Goal: Task Accomplishment & Management: Use online tool/utility

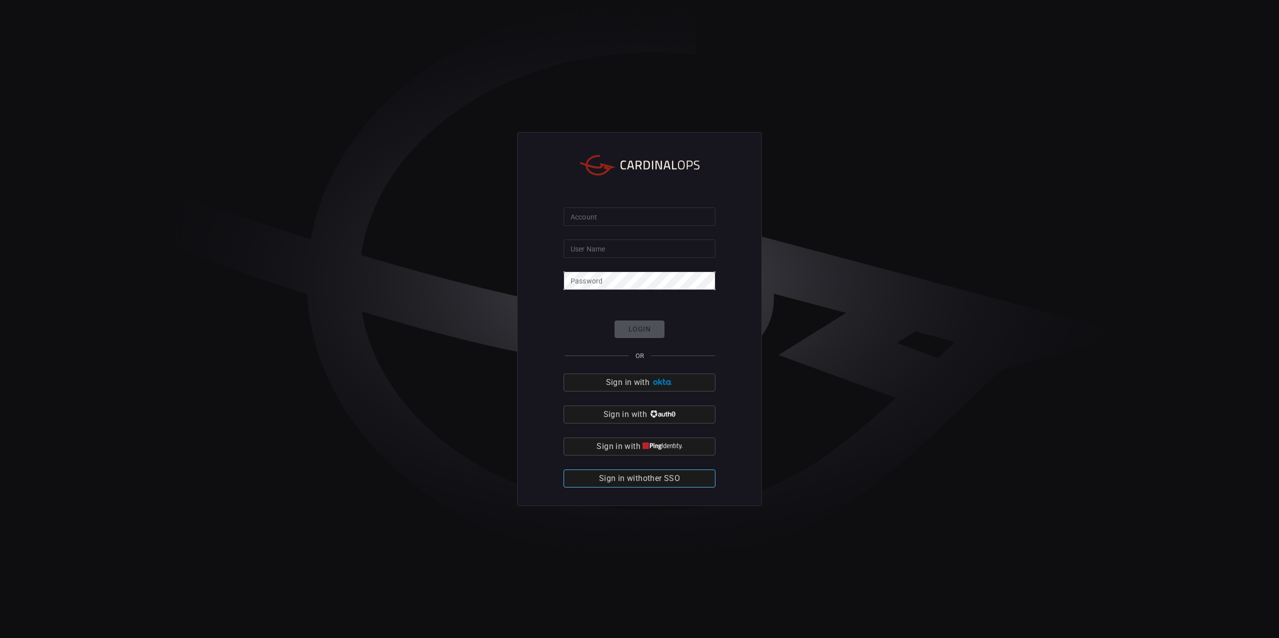
click at [648, 485] on span "Sign in with other SSO" at bounding box center [639, 478] width 81 height 14
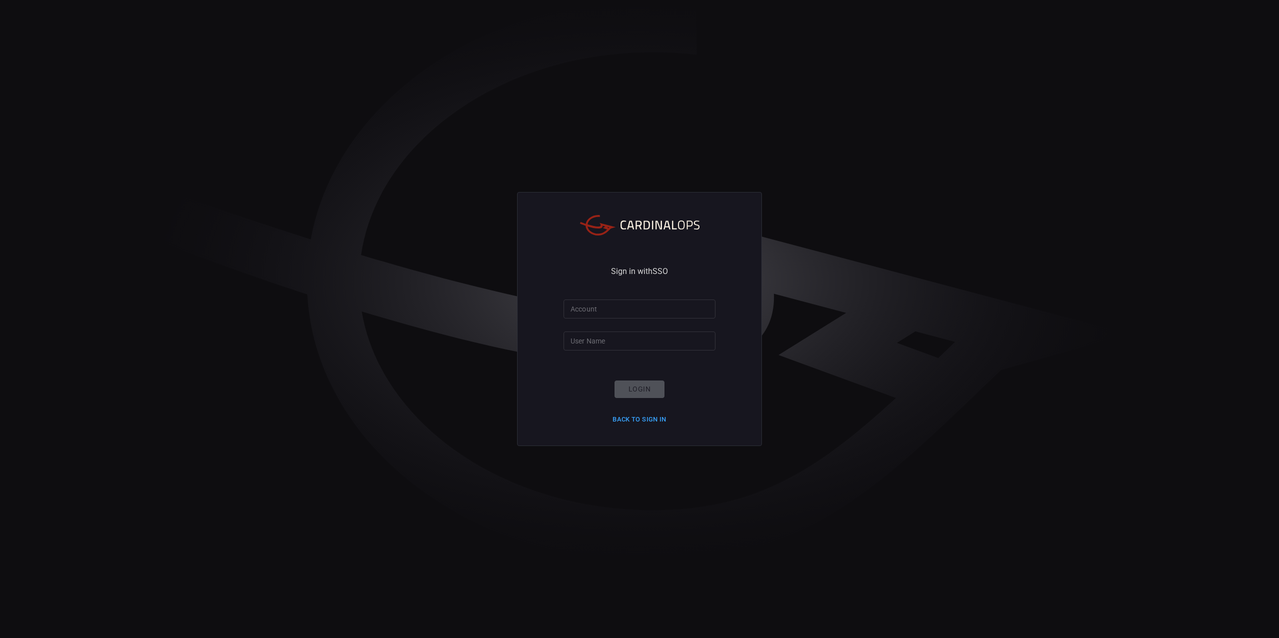
click at [658, 306] on input "Account" at bounding box center [640, 308] width 152 height 18
type input "bakerhughes"
drag, startPoint x: 604, startPoint y: 334, endPoint x: 604, endPoint y: 345, distance: 10.5
click at [604, 334] on input "User Name" at bounding box center [640, 340] width 152 height 18
type input "[PERSON_NAME].[PERSON_NAME]"
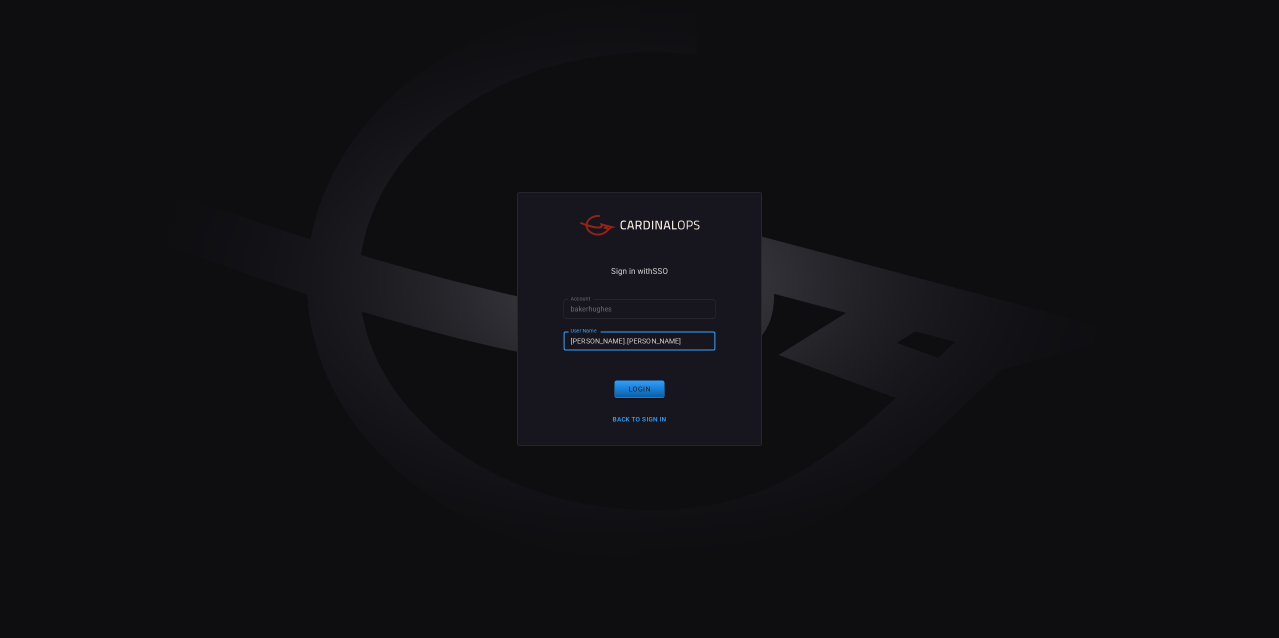
click at [644, 388] on button "Login" at bounding box center [640, 388] width 50 height 17
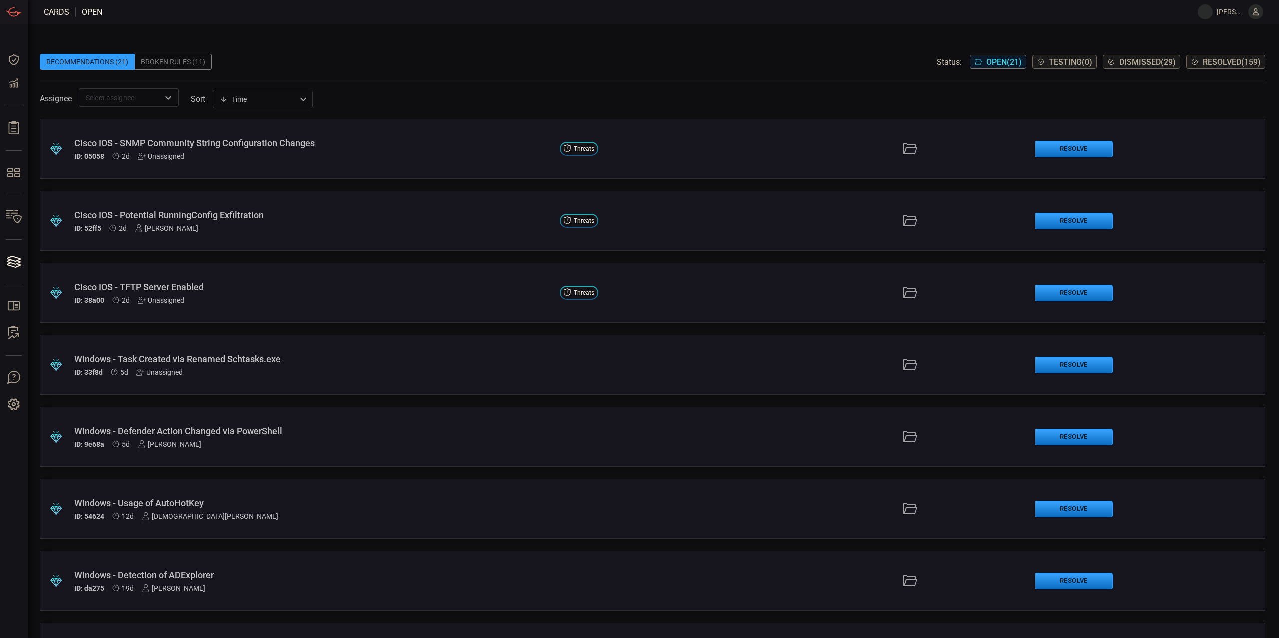
click at [161, 97] on div "​" at bounding box center [129, 97] width 100 height 18
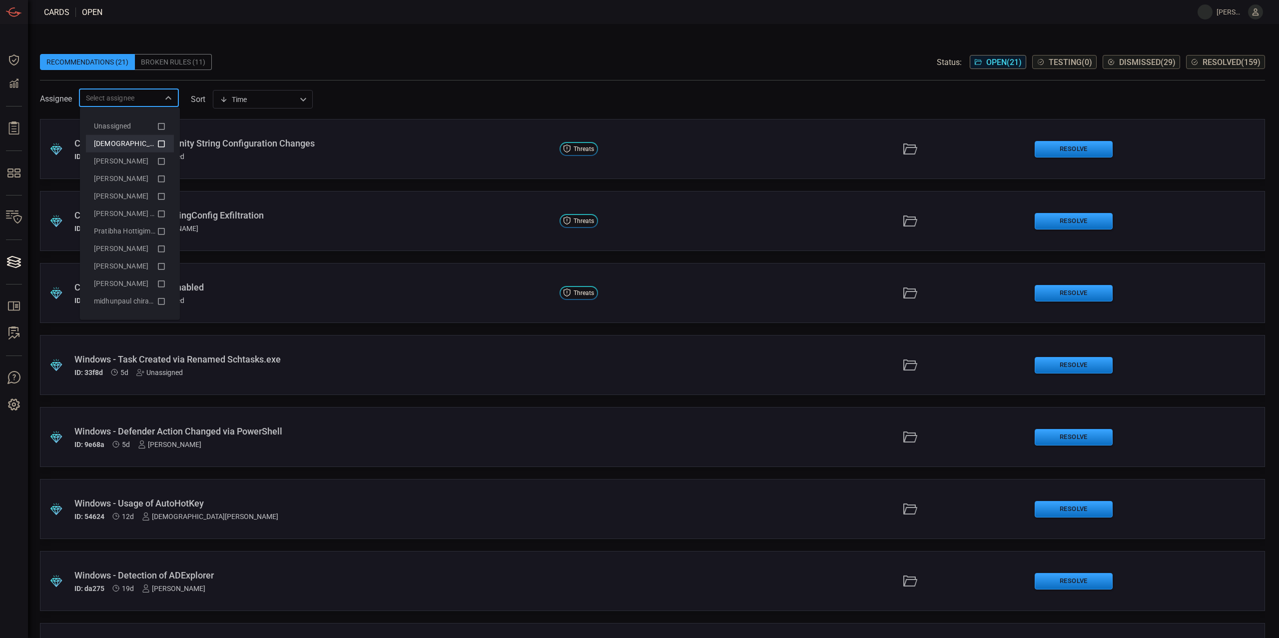
click at [134, 150] on li "[DEMOGRAPHIC_DATA][PERSON_NAME] (Myself)" at bounding box center [130, 143] width 88 height 17
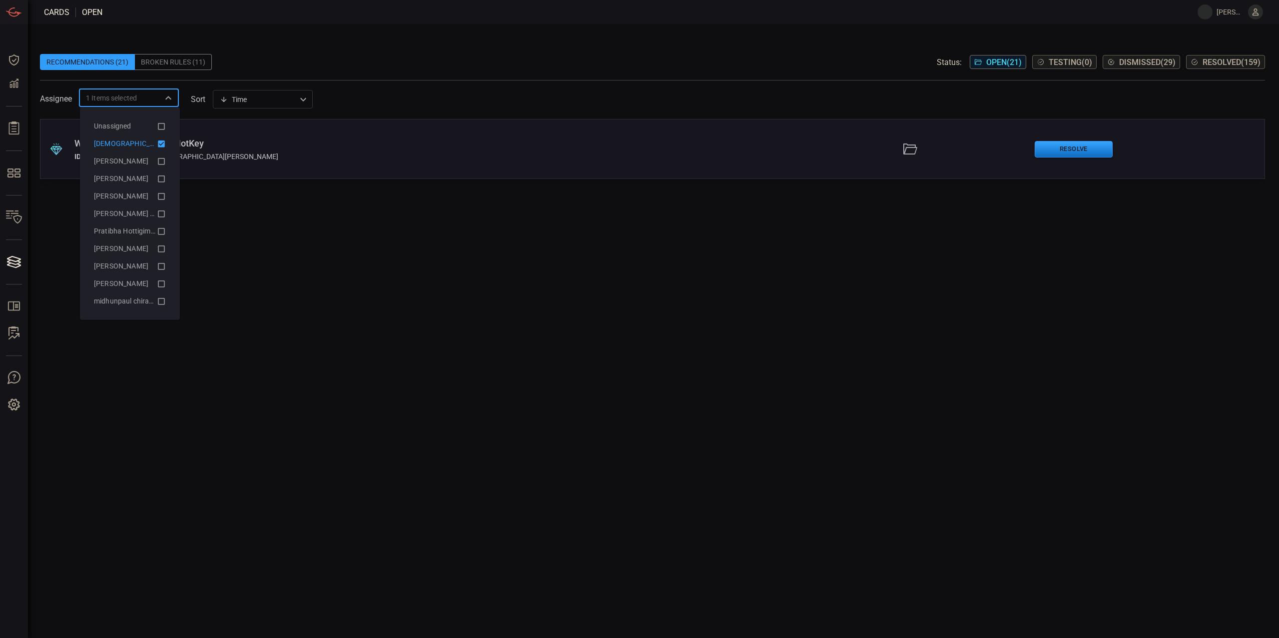
click at [610, 91] on div "Assignee 1 Items selected ​ sort Time visibleUpdateTime ​" at bounding box center [652, 97] width 1225 height 18
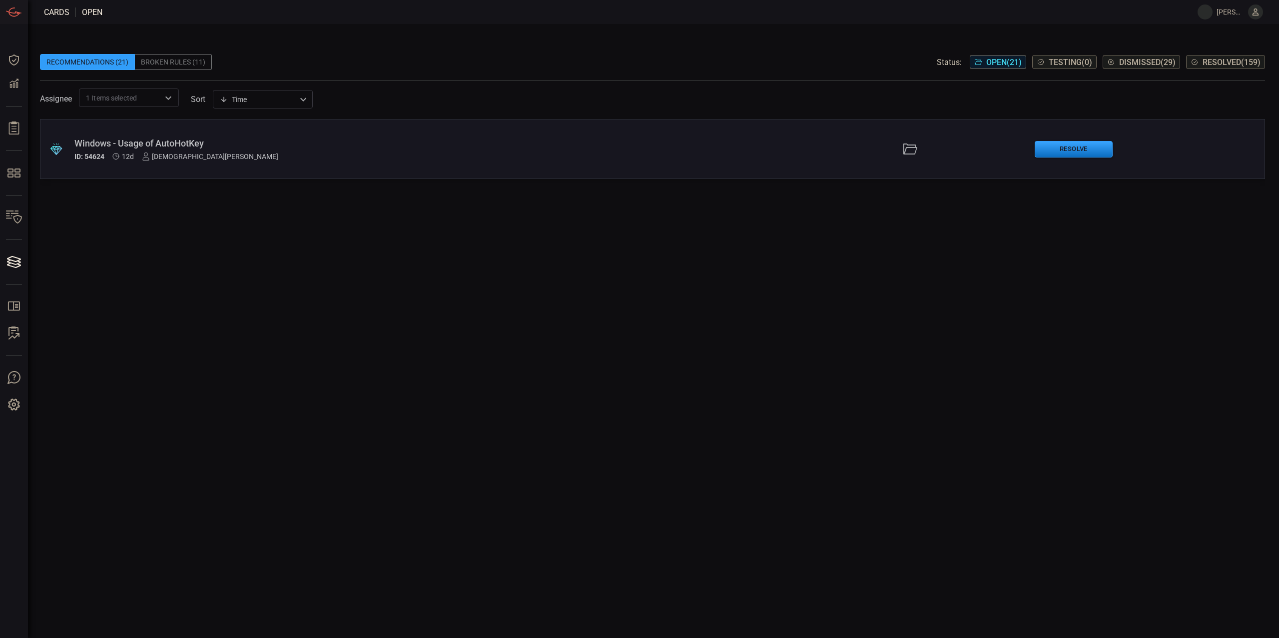
click at [330, 138] on div "Windows - Usage of AutoHotKey" at bounding box center [312, 143] width 477 height 10
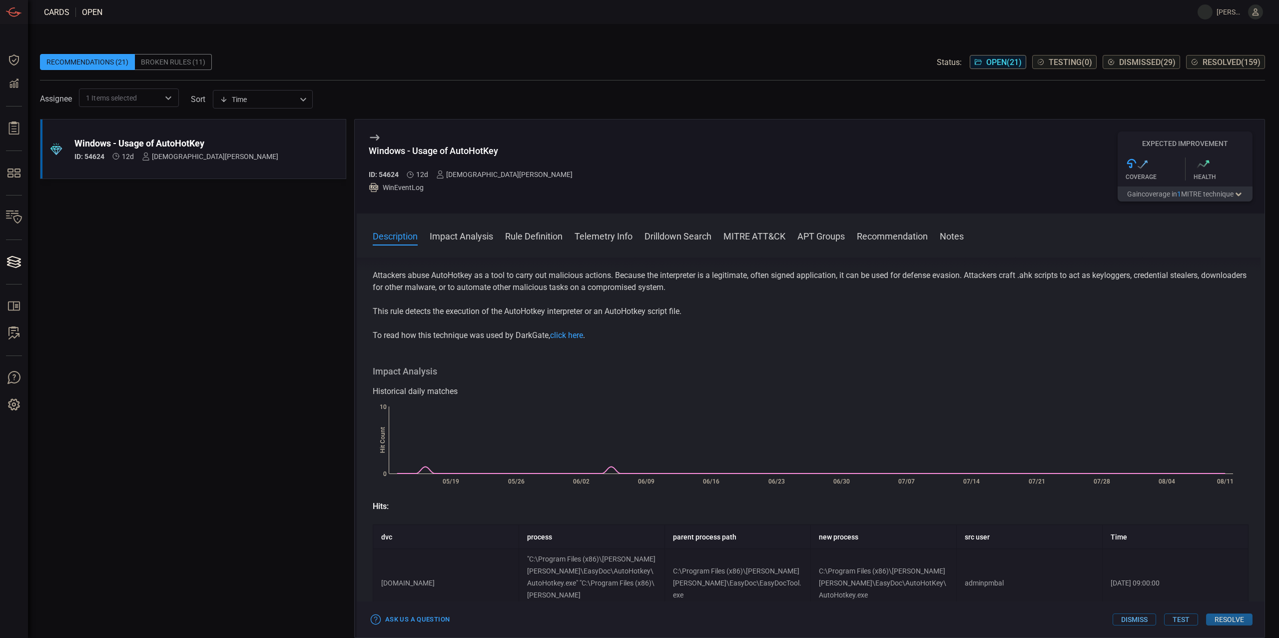
scroll to position [66, 0]
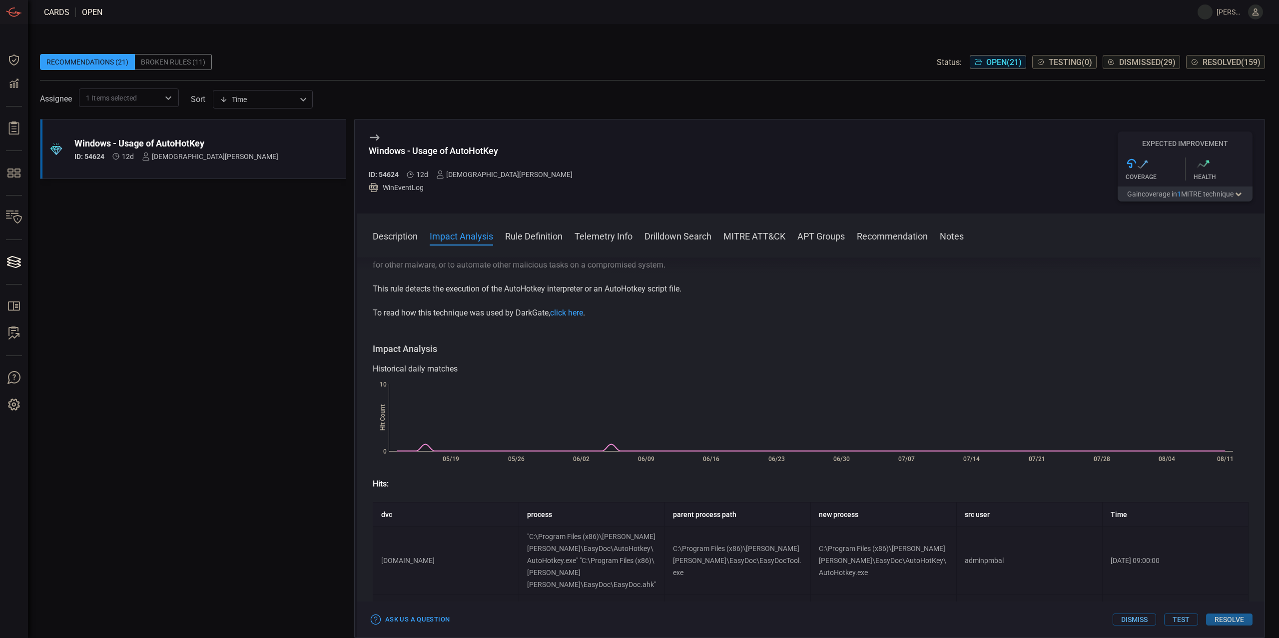
drag, startPoint x: 244, startPoint y: 367, endPoint x: 233, endPoint y: 362, distance: 12.3
click at [239, 365] on div ".suggested_cards_icon{fill:url(#suggested_cards_icon);} Windows - Usage of Auto…" at bounding box center [193, 378] width 306 height 519
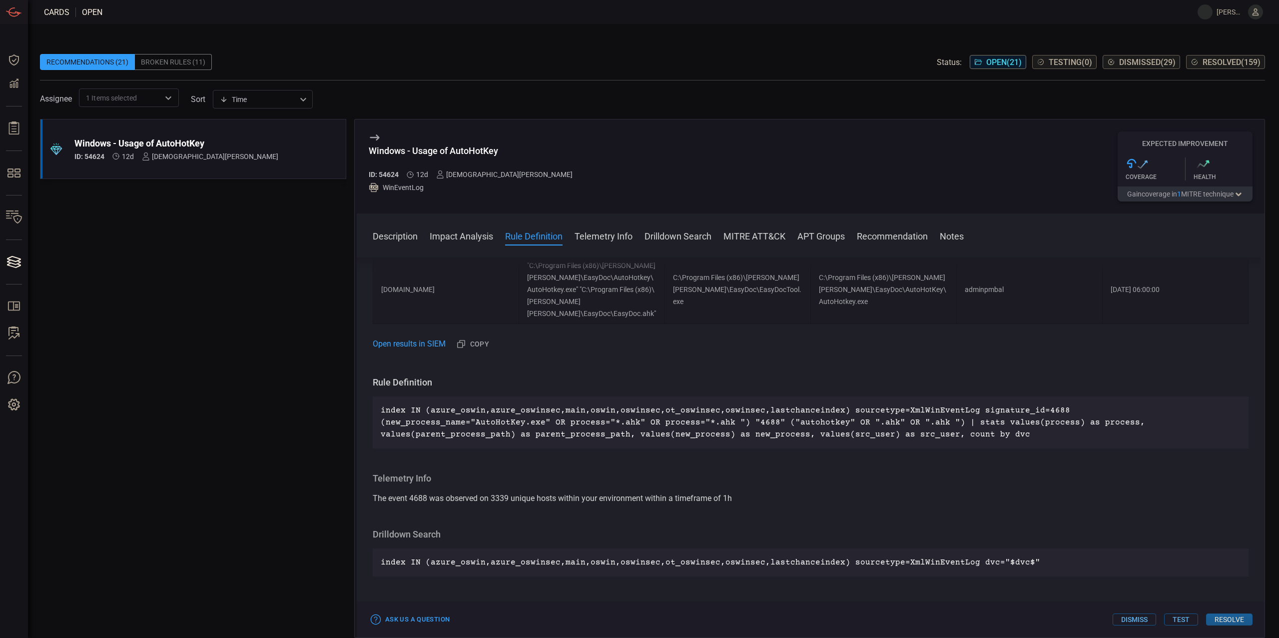
scroll to position [266, 0]
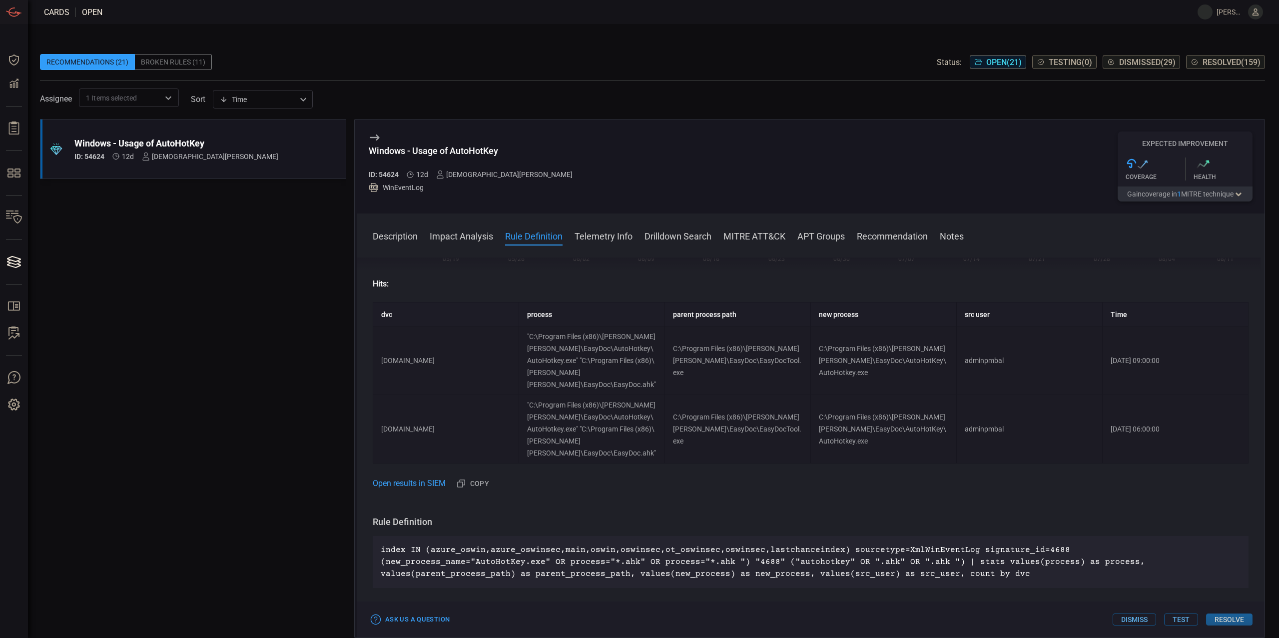
click at [1228, 620] on button "Resolve" at bounding box center [1229, 619] width 46 height 12
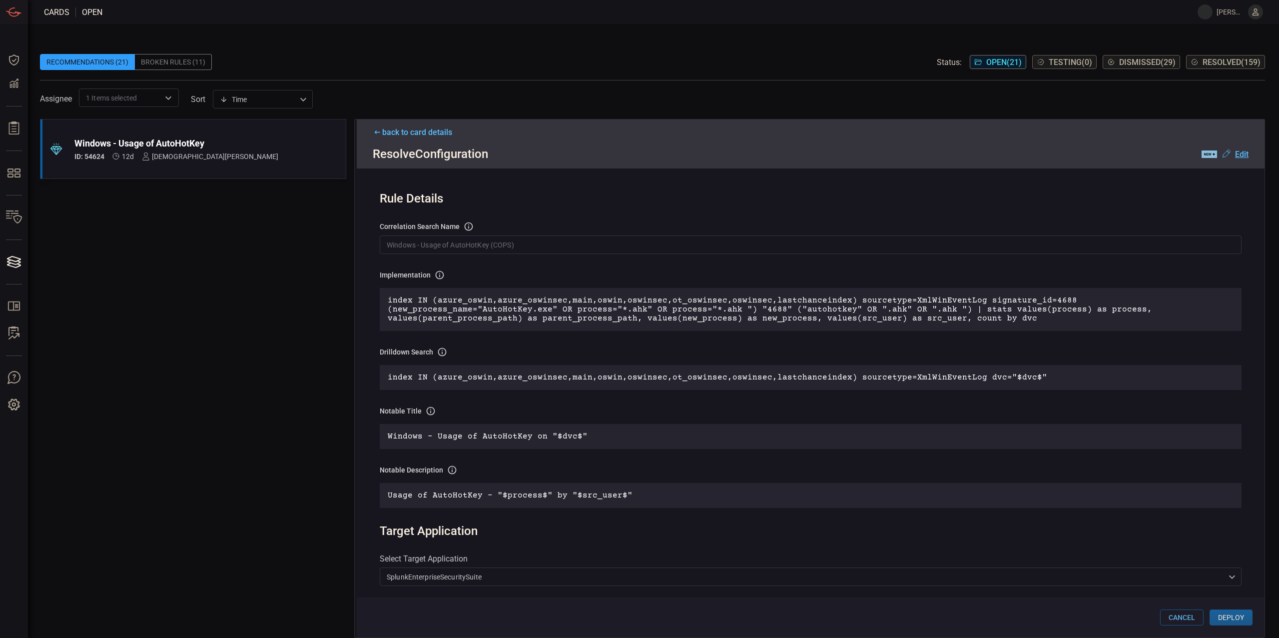
click at [437, 241] on input "Windows - Usage of AutoHotKey (COPS)" at bounding box center [811, 244] width 862 height 18
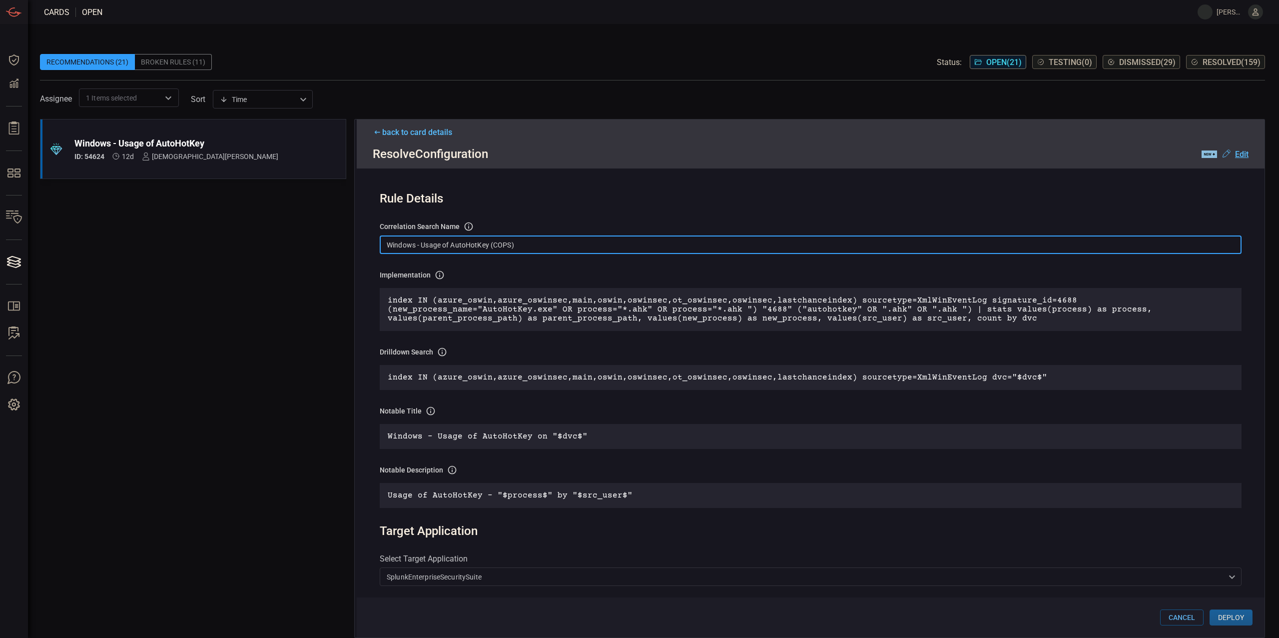
click at [399, 243] on input "Windows - Usage of AutoHotKey (COPS)" at bounding box center [811, 244] width 862 height 18
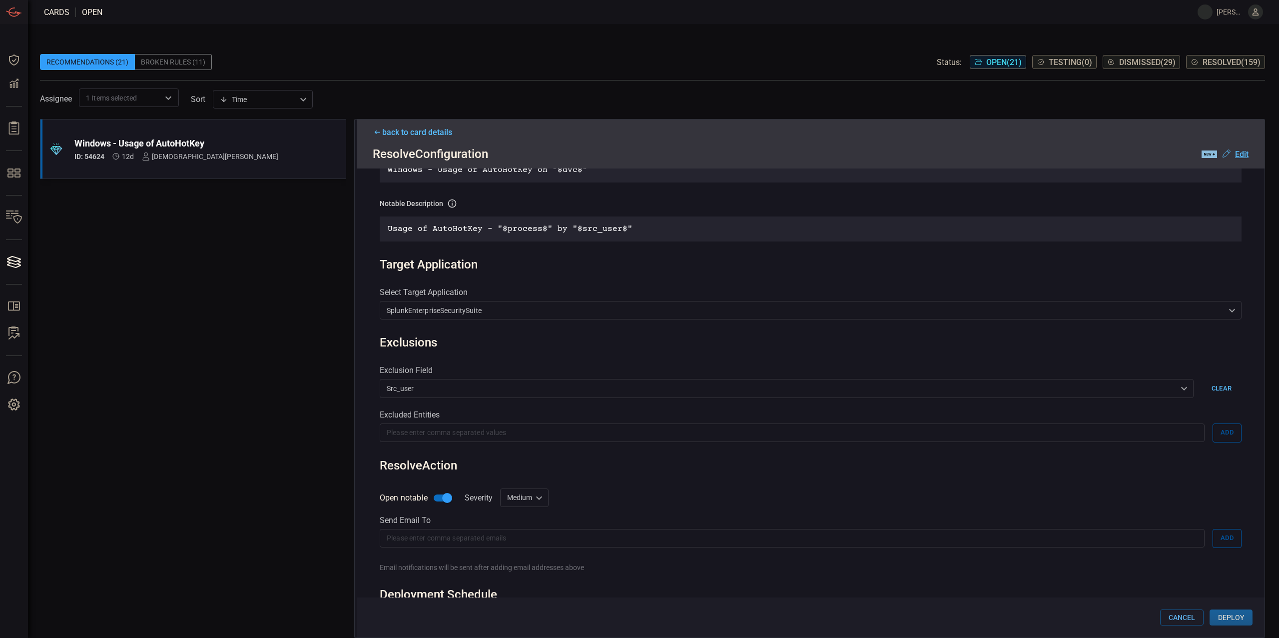
type input "Win Process - Usage of AutoHotKey"
click at [1208, 384] on button "Clear" at bounding box center [1222, 388] width 40 height 18
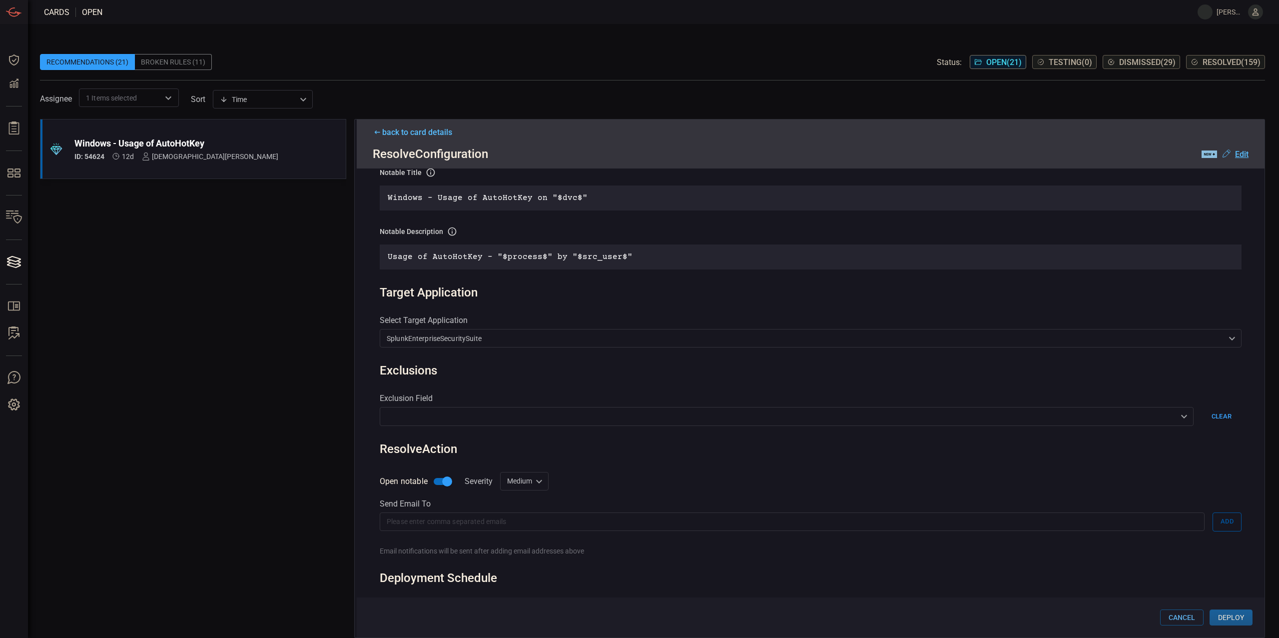
scroll to position [275, 0]
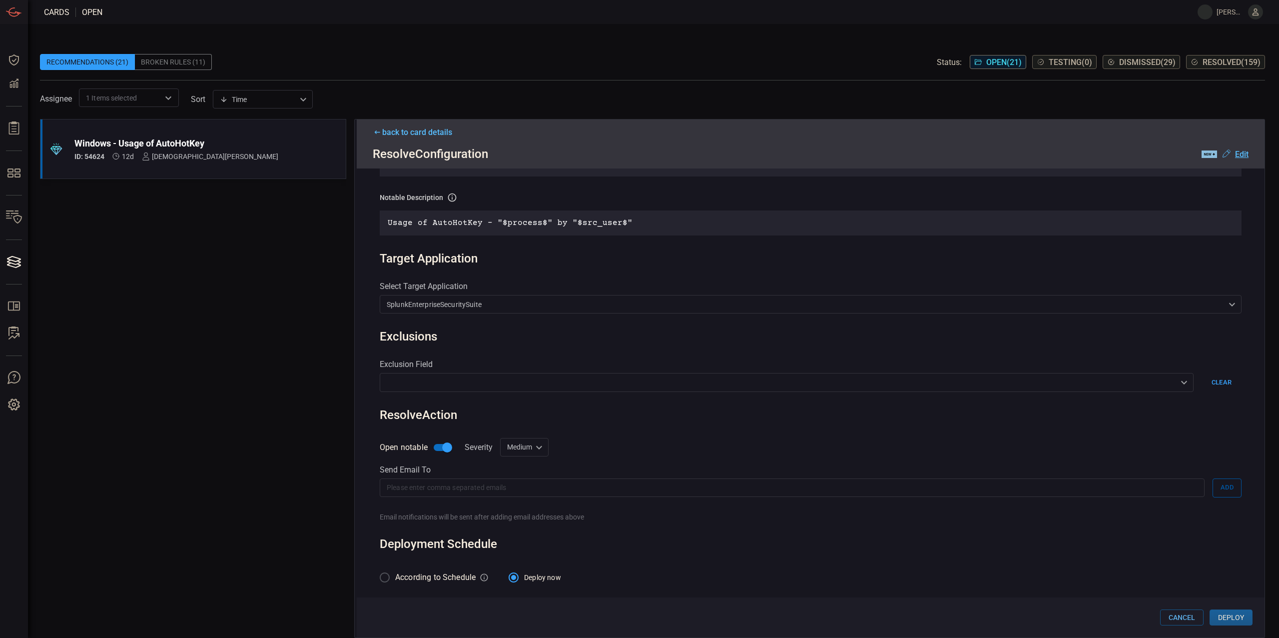
click at [1236, 620] on button "Deploy" at bounding box center [1231, 617] width 43 height 16
